Goal: Task Accomplishment & Management: Manage account settings

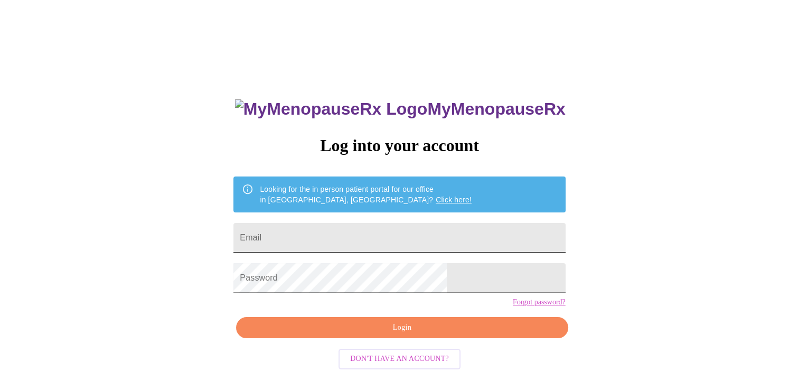
click at [372, 244] on input "Email" at bounding box center [399, 238] width 332 height 30
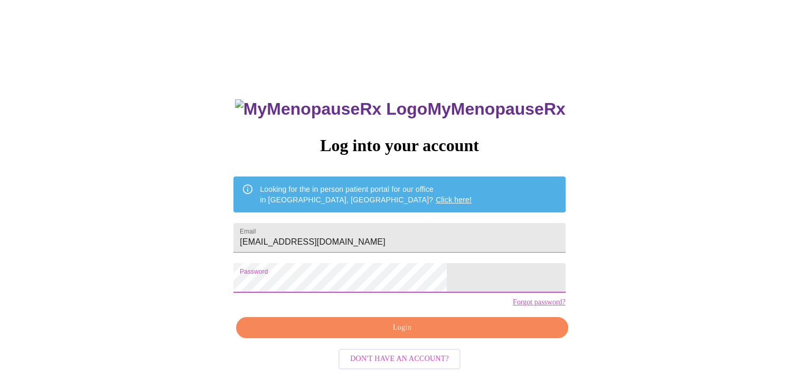
click at [375, 334] on span "Login" at bounding box center [401, 327] width 307 height 13
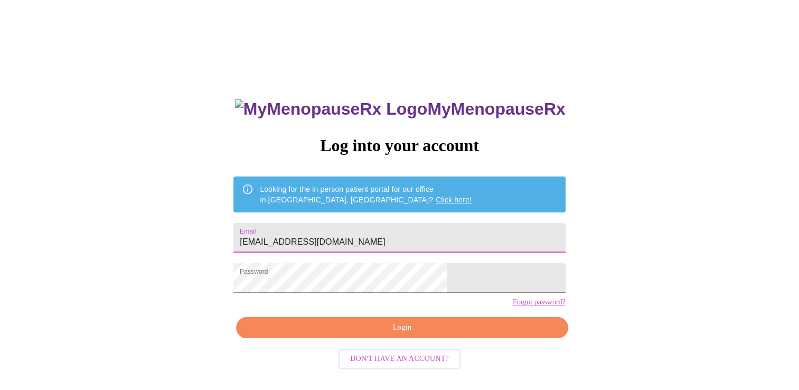
click at [410, 231] on input "[EMAIL_ADDRESS][DOMAIN_NAME]" at bounding box center [399, 238] width 332 height 30
type input "[EMAIL_ADDRESS][DOMAIN_NAME]"
click at [395, 334] on span "Login" at bounding box center [401, 327] width 307 height 13
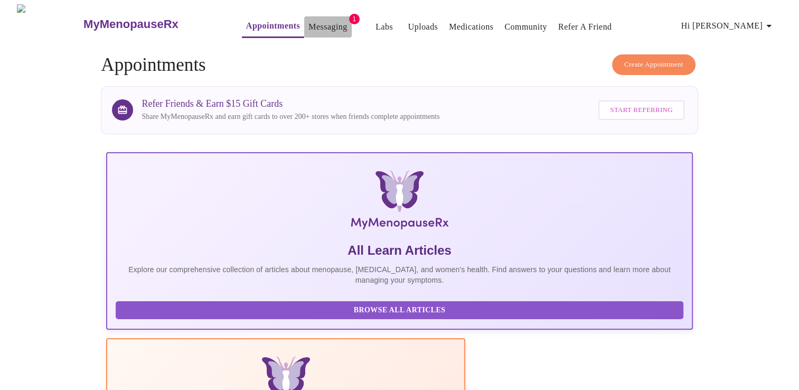
click at [308, 24] on link "Messaging" at bounding box center [327, 27] width 39 height 15
